Goal: Information Seeking & Learning: Learn about a topic

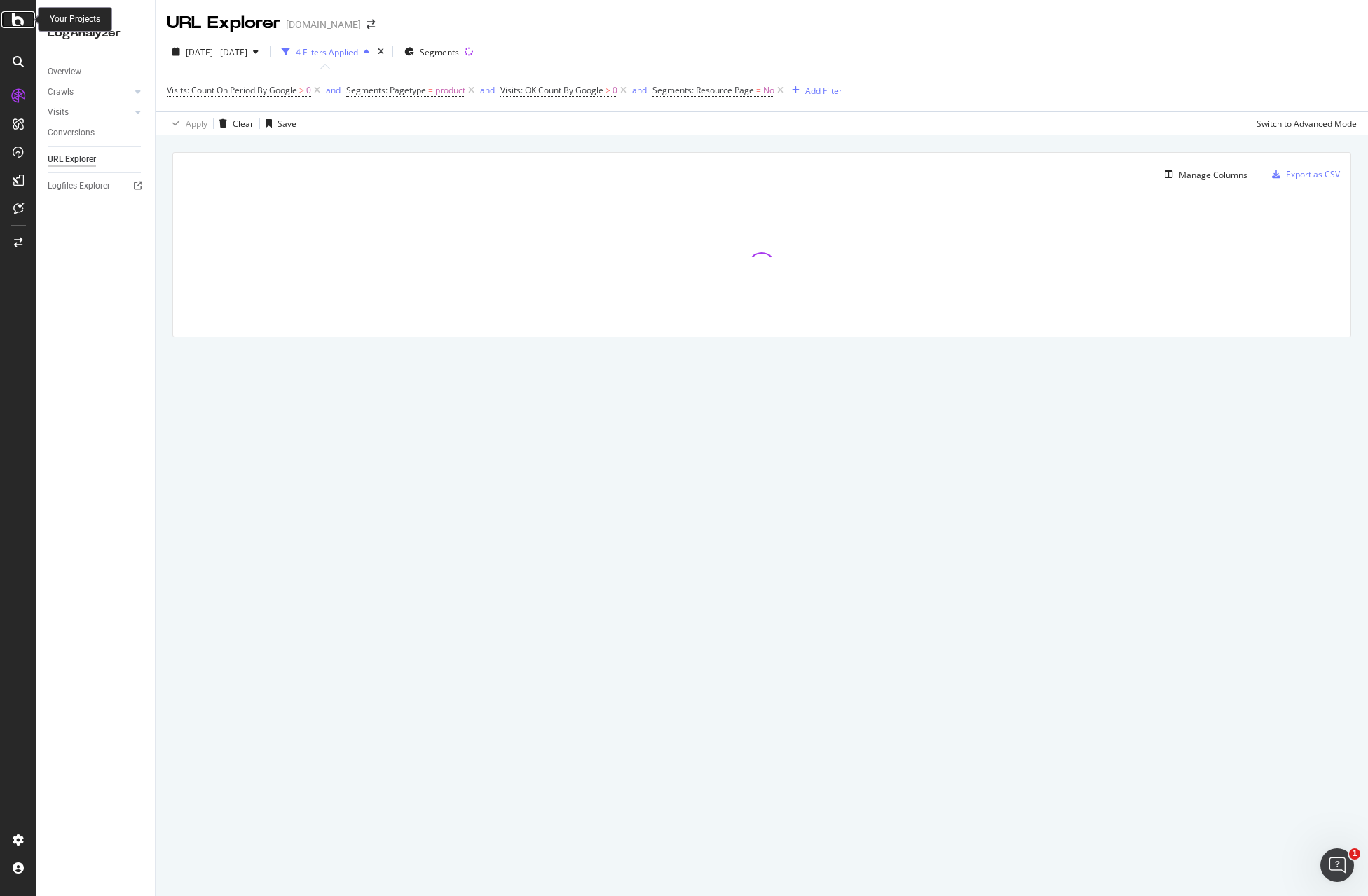
click at [20, 16] on icon at bounding box center [18, 20] width 13 height 17
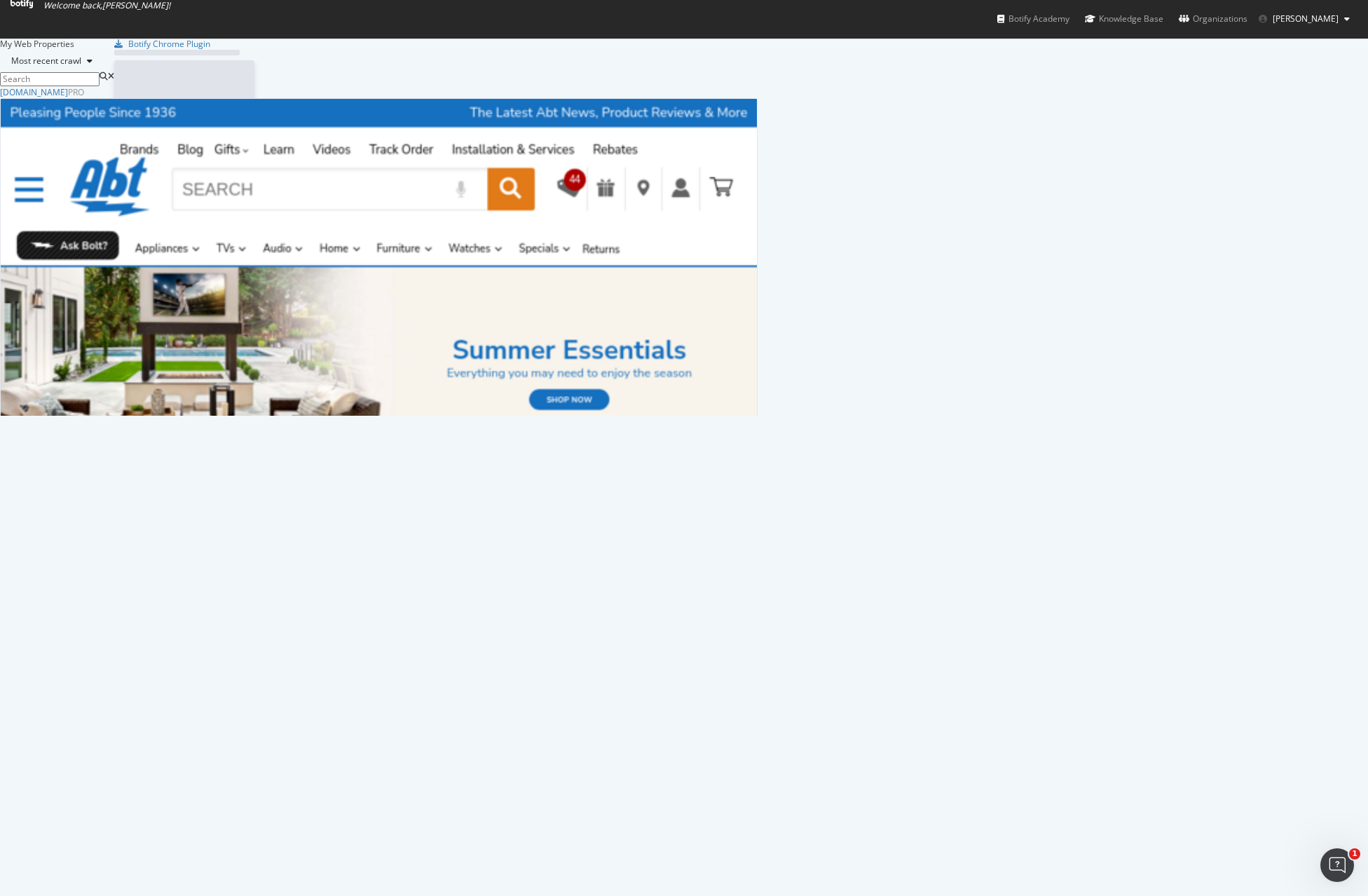
scroll to position [319, 748]
click at [49, 882] on div "AlertPanel" at bounding box center [25, 889] width 49 height 14
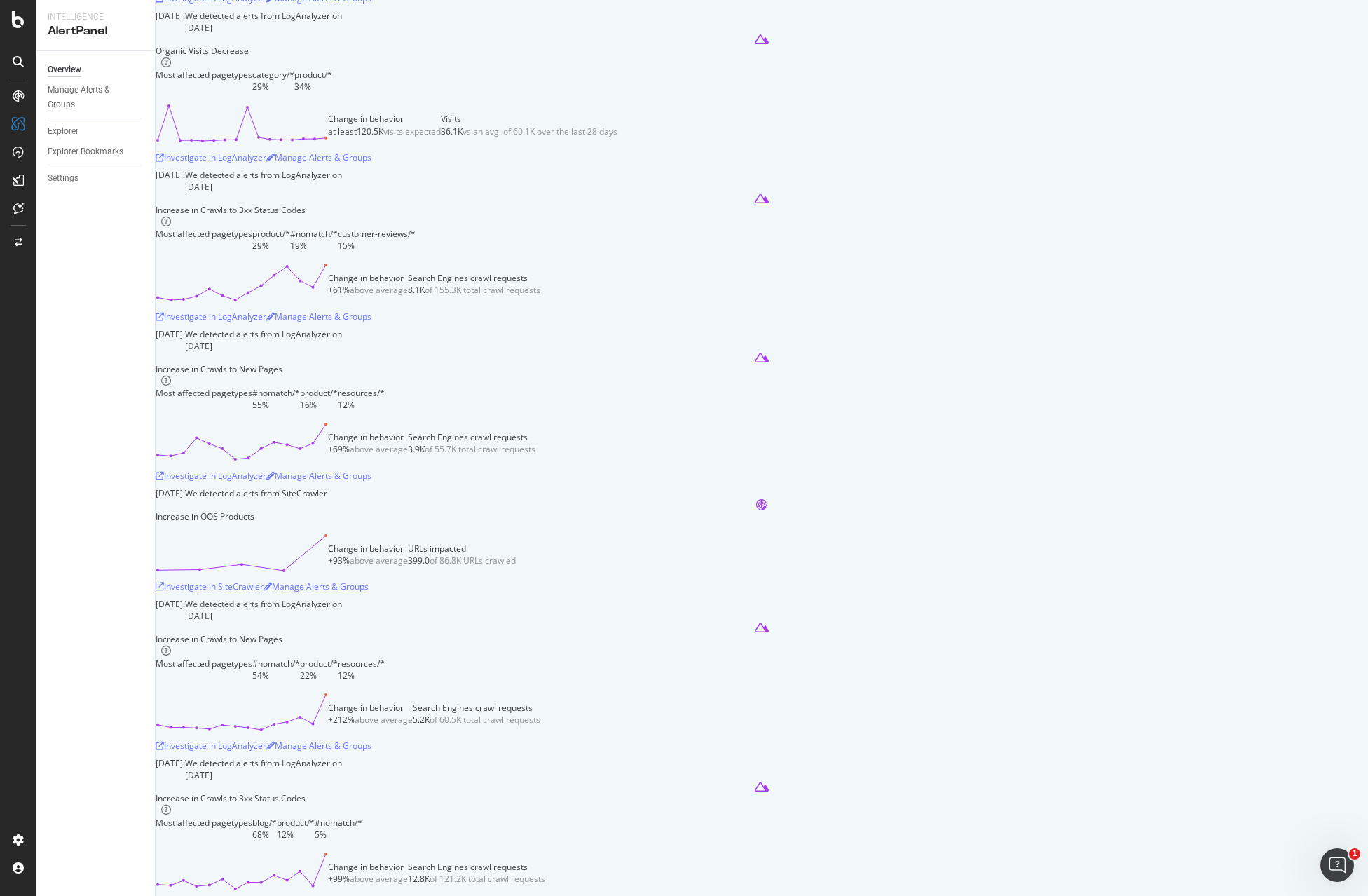
scroll to position [2523, 0]
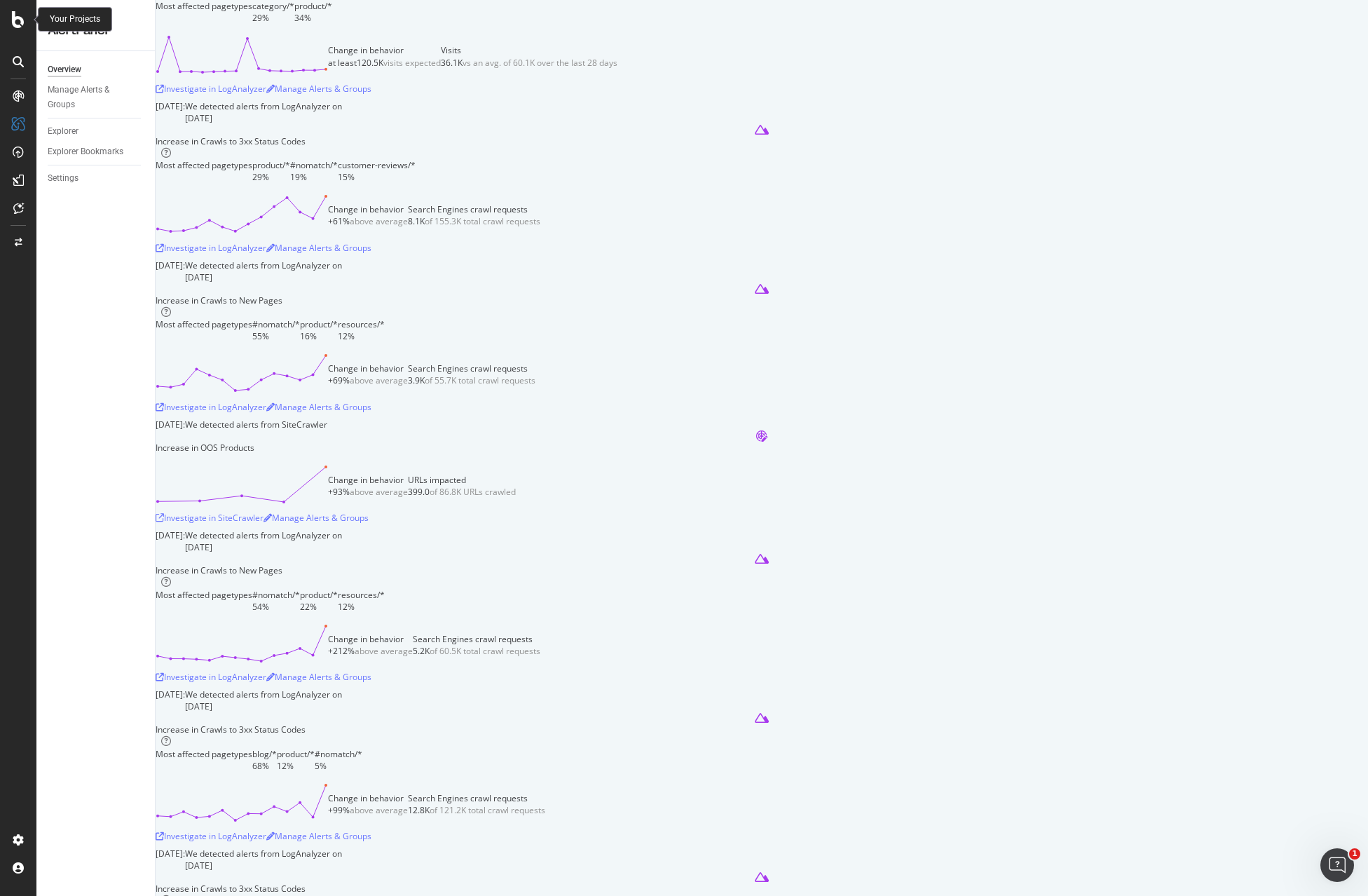
click at [23, 16] on icon at bounding box center [18, 20] width 13 height 17
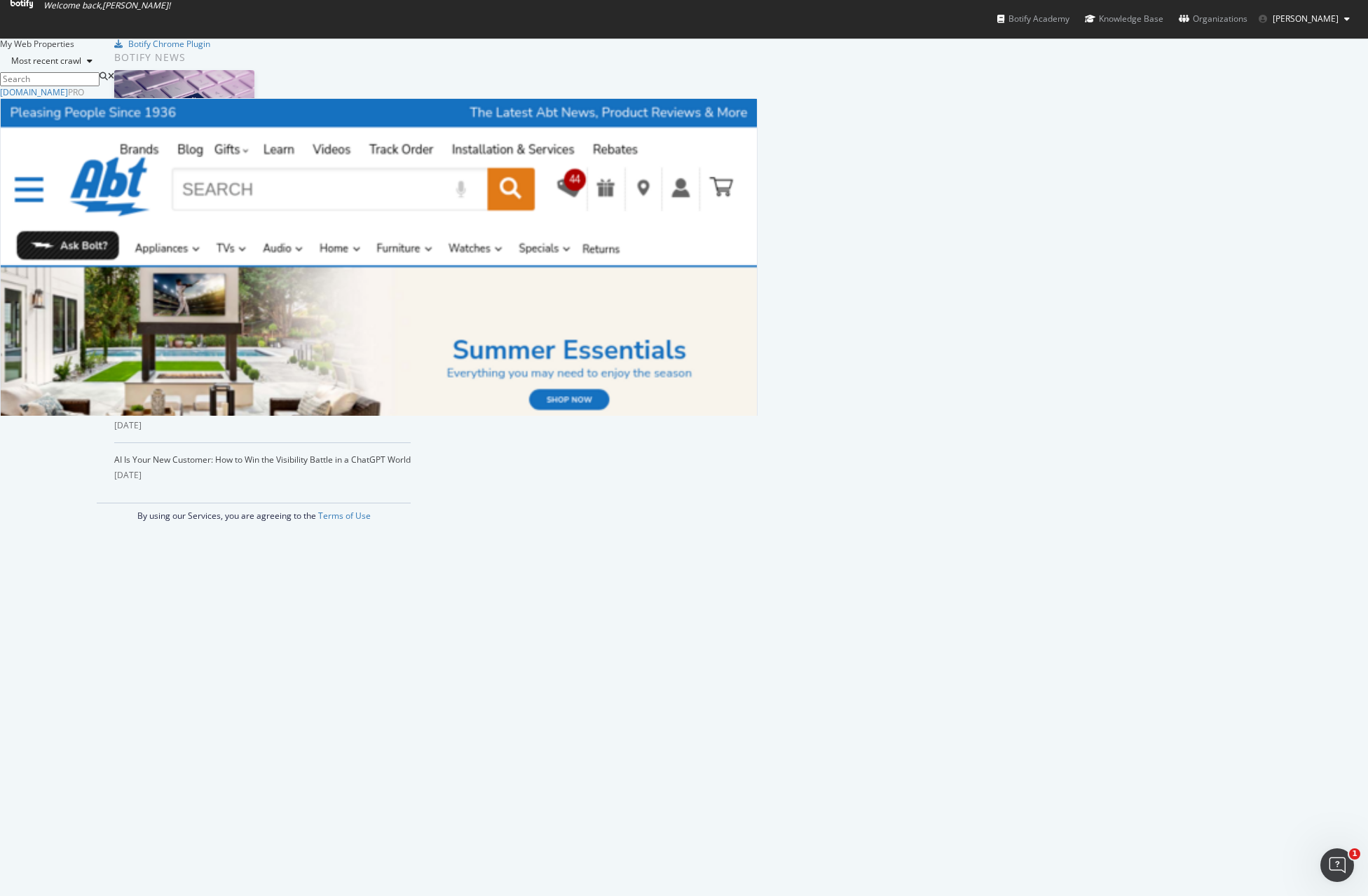
scroll to position [885, 1348]
click at [57, 786] on div "LogAnalyzer" at bounding box center [29, 793] width 57 height 14
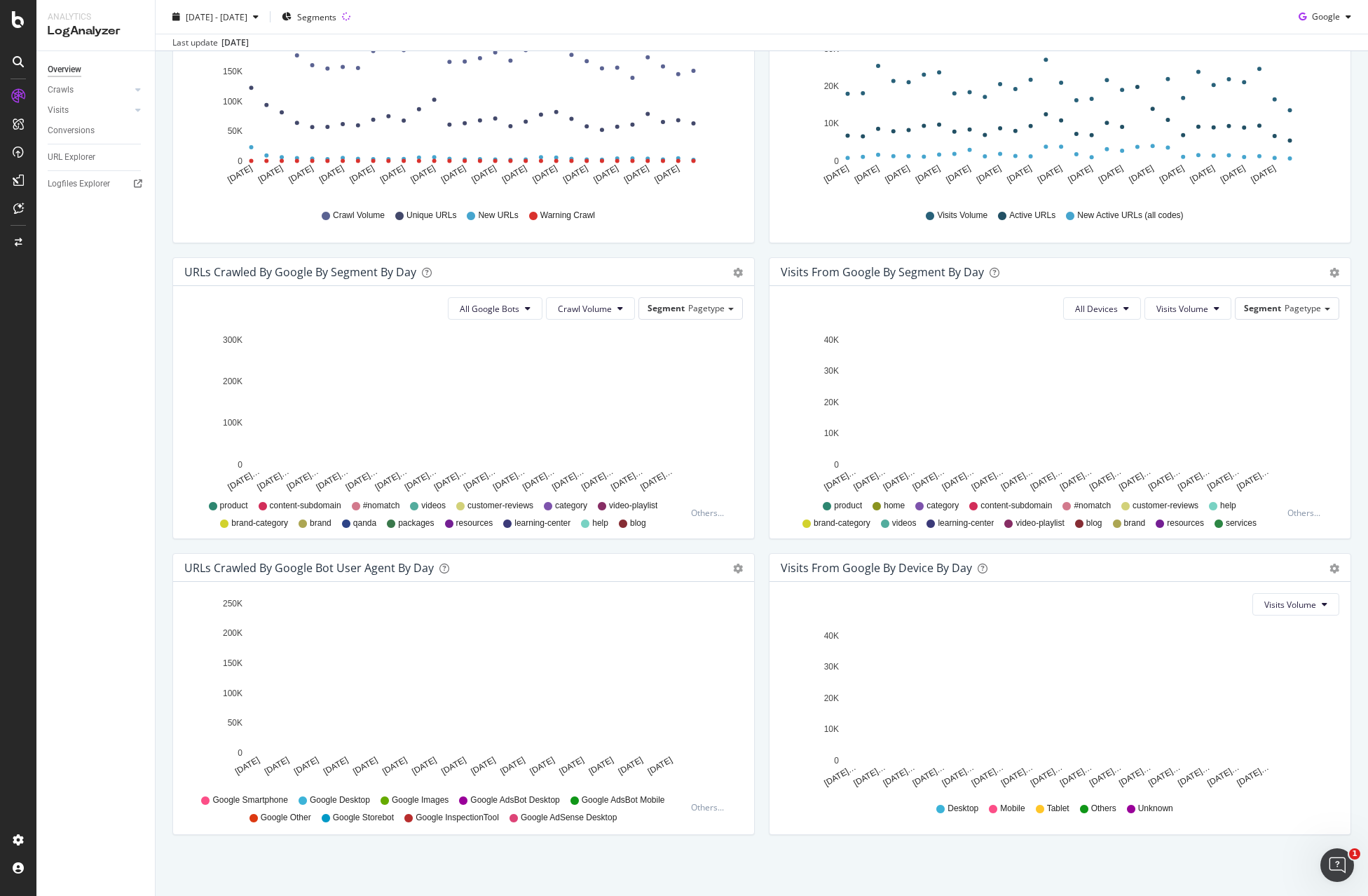
scroll to position [273, 0]
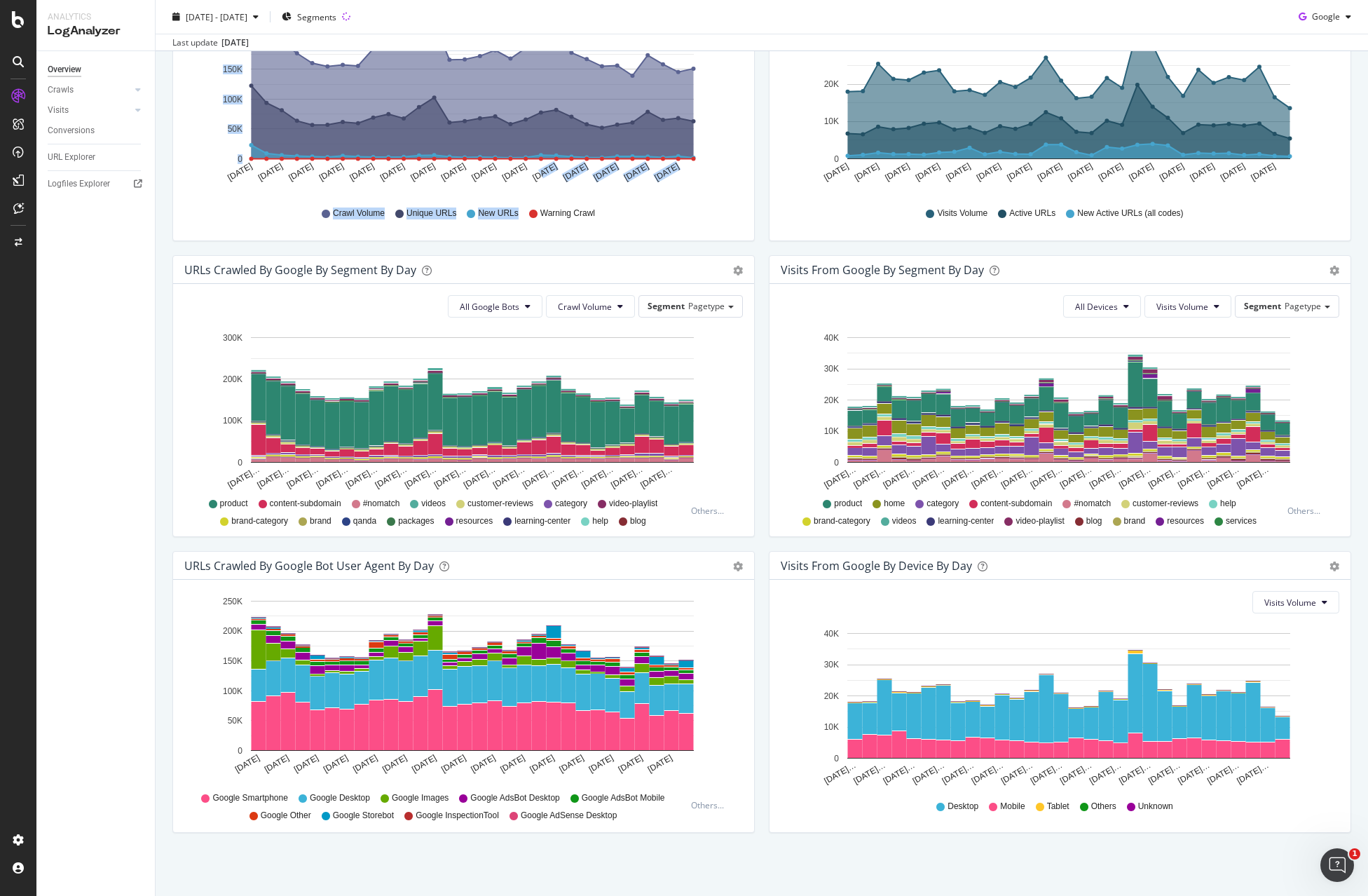
drag, startPoint x: 862, startPoint y: 224, endPoint x: 500, endPoint y: 328, distance: 376.6
click at [500, 327] on div "URLs Crawled by Google by day Area Table Hold CTRL while clicking to filter the…" at bounding box center [762, 403] width 1193 height 887
click at [137, 335] on div "Overview Crawls Daily Distribution Segments Distribution HTTP Codes Resources V…" at bounding box center [96, 474] width 119 height 845
click at [84, 131] on div "Conversions" at bounding box center [71, 131] width 47 height 15
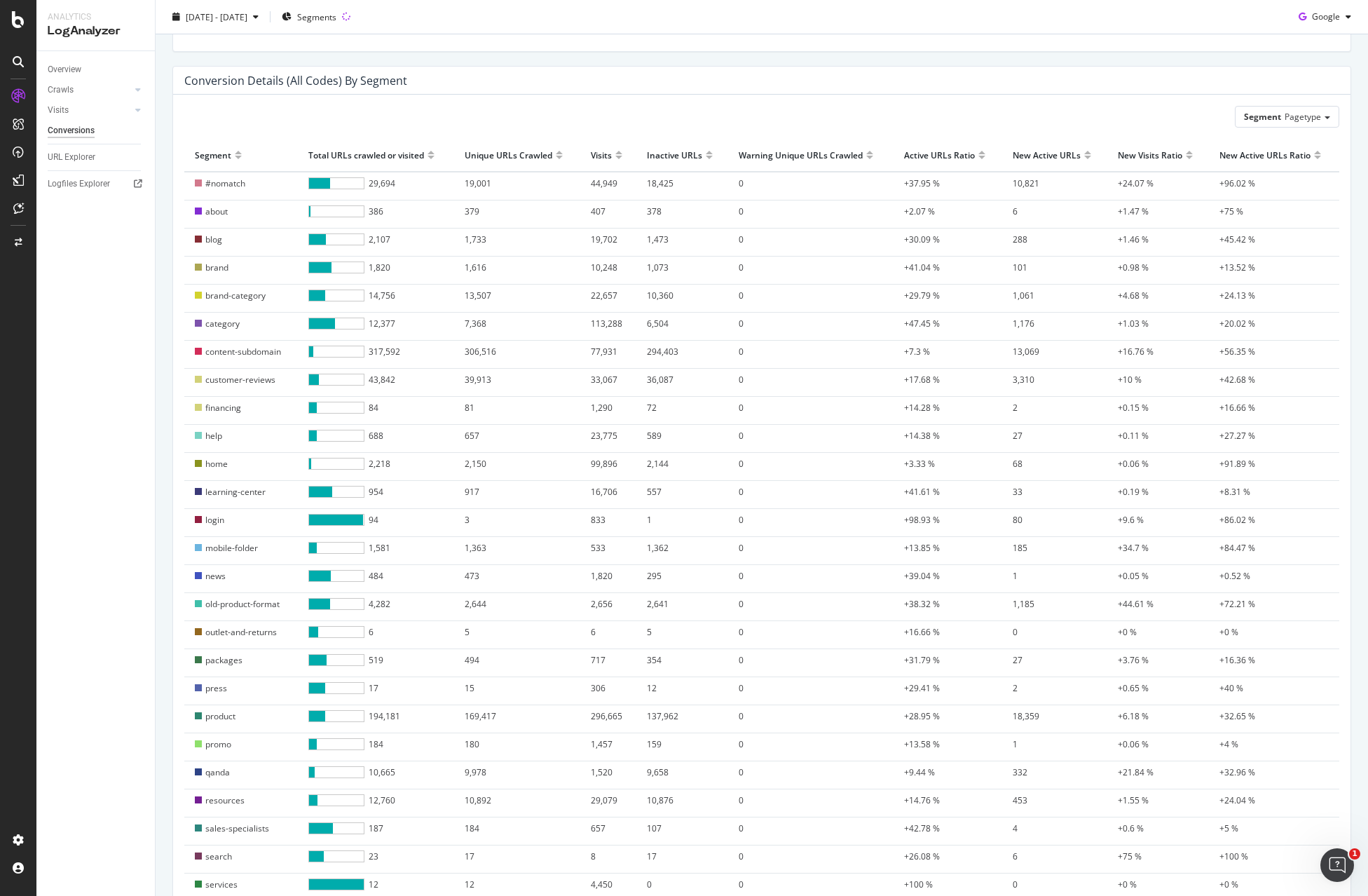
scroll to position [491, 0]
